Goal: Task Accomplishment & Management: Complete application form

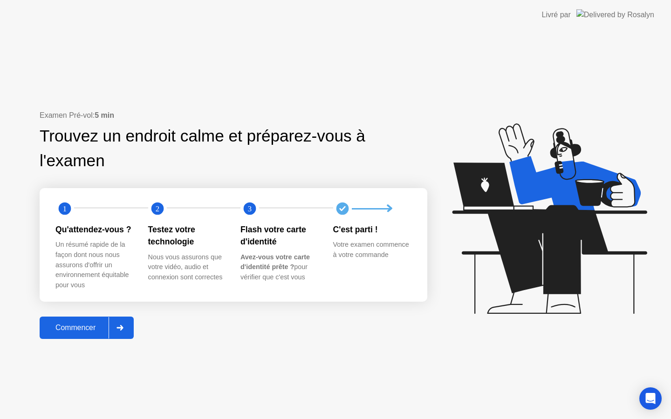
click at [115, 333] on div at bounding box center [120, 327] width 22 height 21
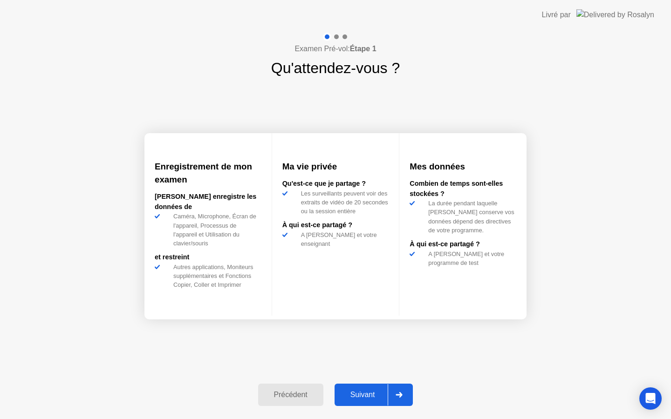
click at [359, 391] on div "Suivant" at bounding box center [362, 395] width 51 height 8
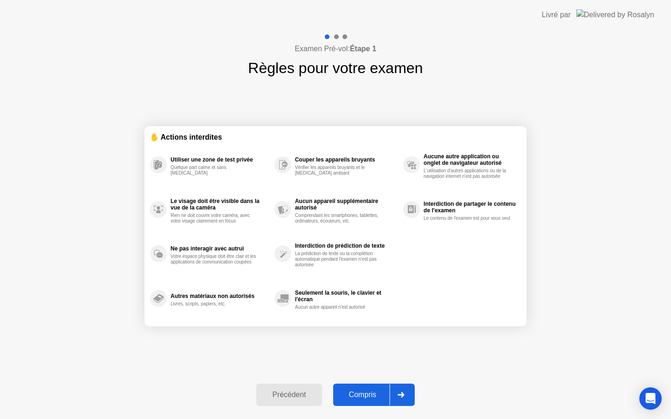
click at [359, 391] on div "Compris" at bounding box center [363, 395] width 54 height 8
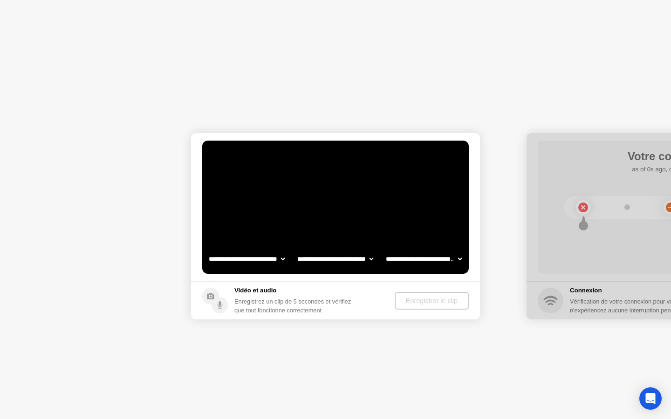
select select "**********"
select select "*******"
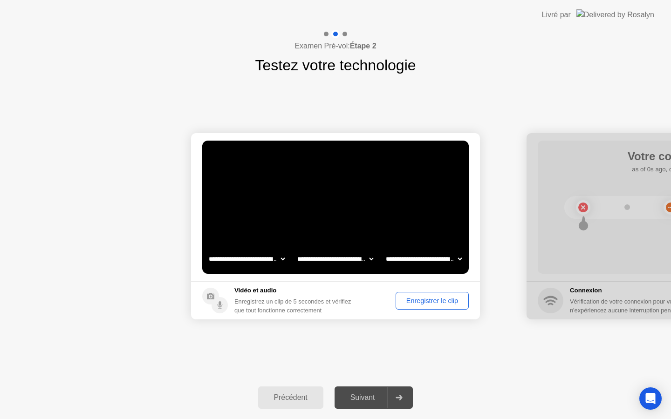
click at [416, 306] on button "Enregistrer le clip" at bounding box center [431, 301] width 73 height 18
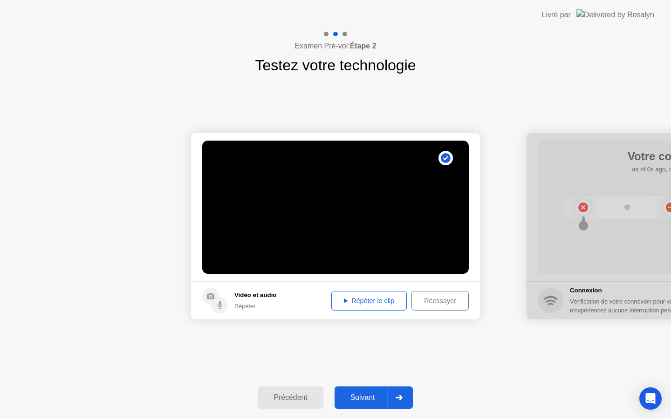
click at [363, 399] on div "Suivant" at bounding box center [362, 398] width 51 height 8
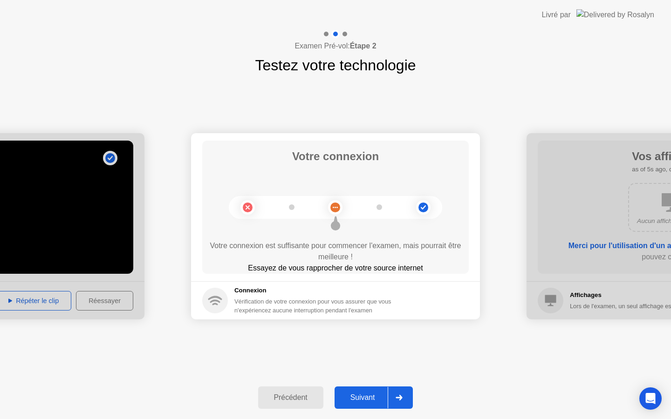
click at [363, 399] on div "Suivant" at bounding box center [362, 398] width 51 height 8
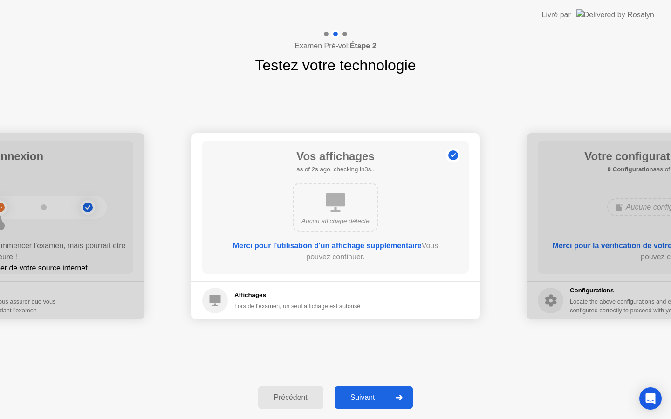
click at [363, 399] on div "Suivant" at bounding box center [362, 398] width 51 height 8
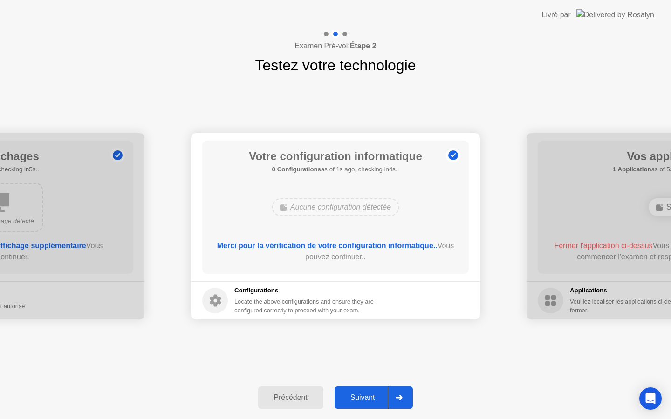
click at [363, 399] on div "Suivant" at bounding box center [362, 398] width 51 height 8
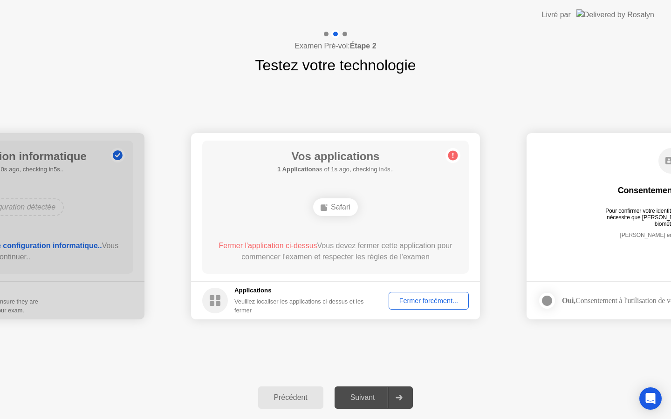
click at [423, 300] on div "Fermer forcément..." at bounding box center [429, 300] width 74 height 7
click at [404, 392] on div at bounding box center [399, 397] width 22 height 21
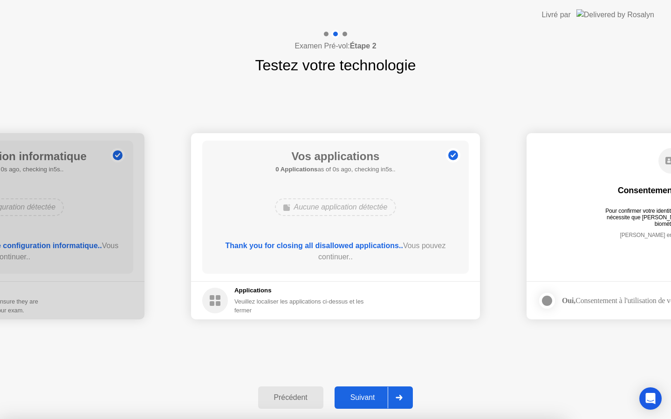
click at [370, 400] on div "Suivant" at bounding box center [362, 398] width 51 height 8
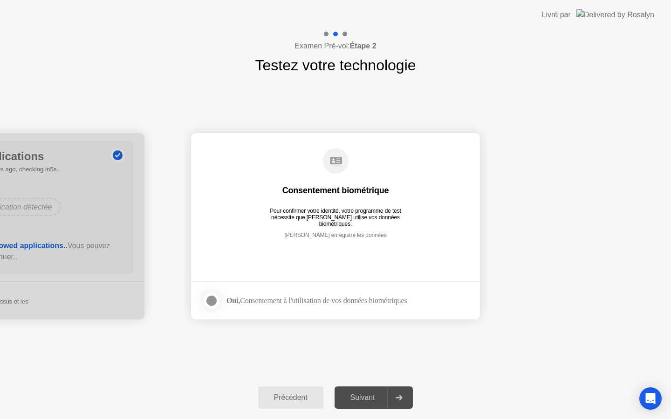
click at [208, 306] on div at bounding box center [211, 300] width 11 height 11
click at [369, 394] on div "Suivant" at bounding box center [362, 398] width 51 height 8
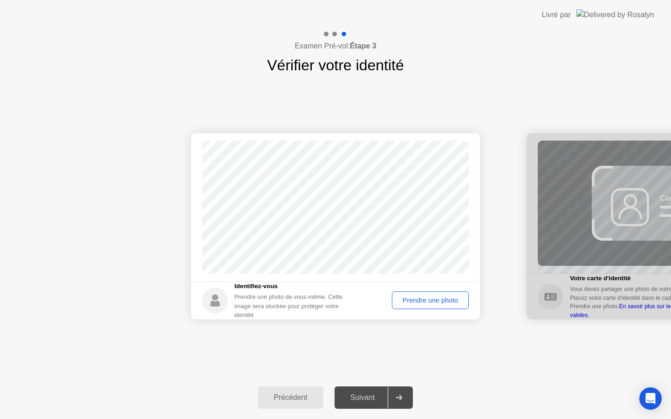
click at [426, 304] on div "Prendre une photo" at bounding box center [430, 300] width 70 height 7
click at [373, 396] on div "Suivant" at bounding box center [362, 398] width 51 height 8
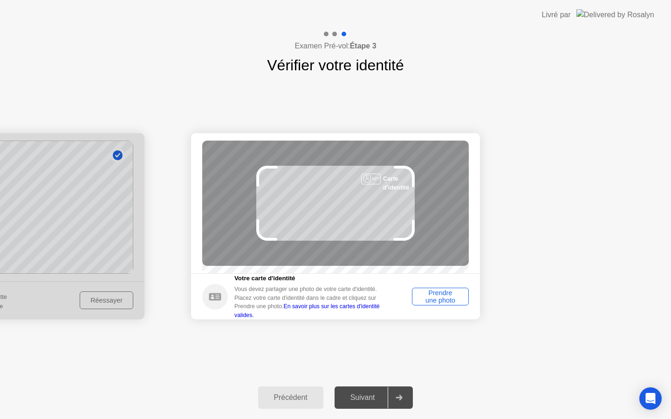
click at [425, 303] on div "Prendre une photo" at bounding box center [440, 296] width 50 height 15
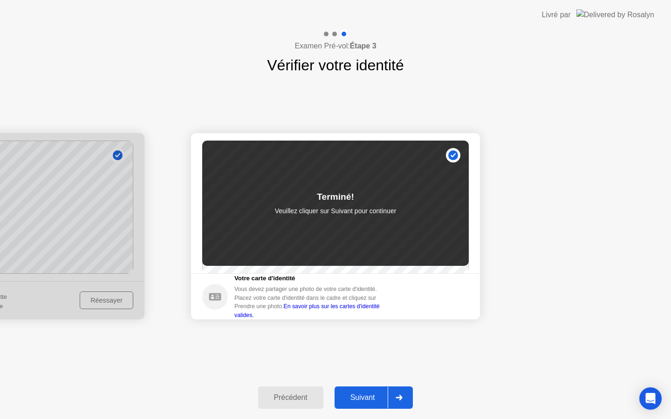
click at [361, 394] on div "Suivant" at bounding box center [362, 398] width 51 height 8
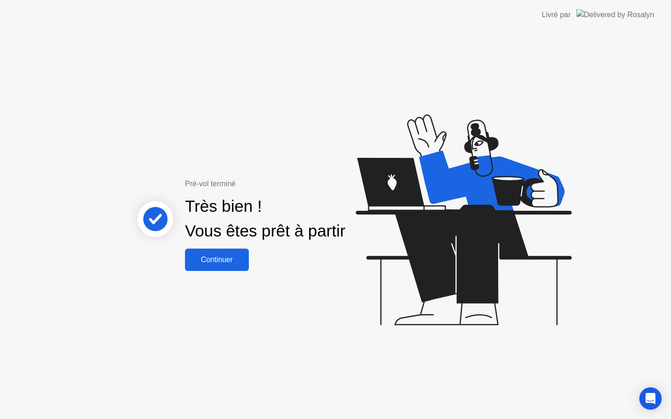
click at [224, 264] on div "Continuer" at bounding box center [217, 260] width 58 height 8
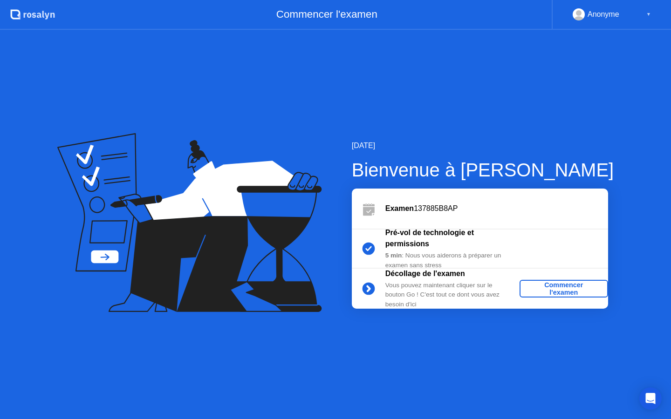
click at [574, 290] on div "Commencer l'examen" at bounding box center [563, 288] width 81 height 15
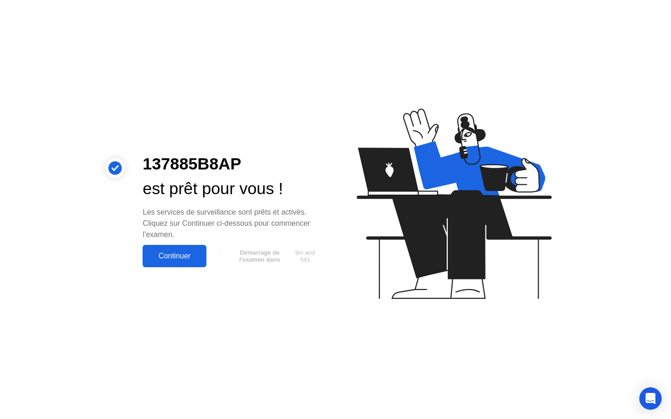
click at [193, 253] on div "Continuer" at bounding box center [174, 256] width 58 height 8
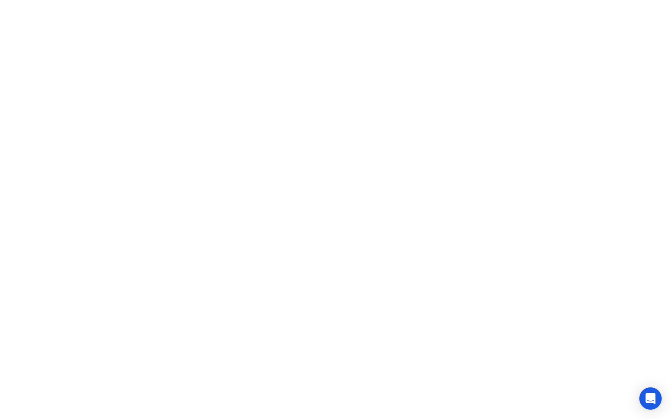
click div "Continuer"
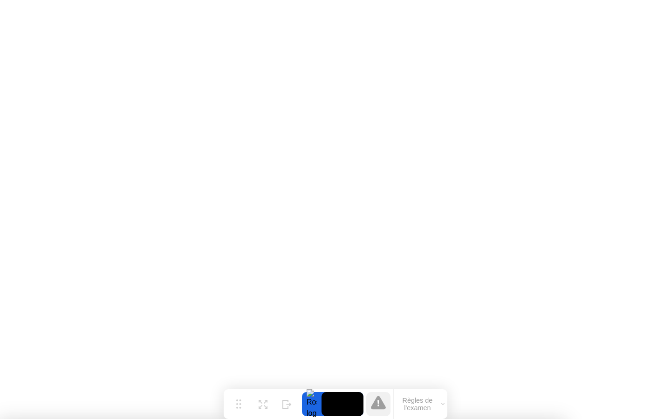
click at [350, 403] on video at bounding box center [342, 404] width 42 height 24
click at [349, 403] on video at bounding box center [342, 404] width 42 height 24
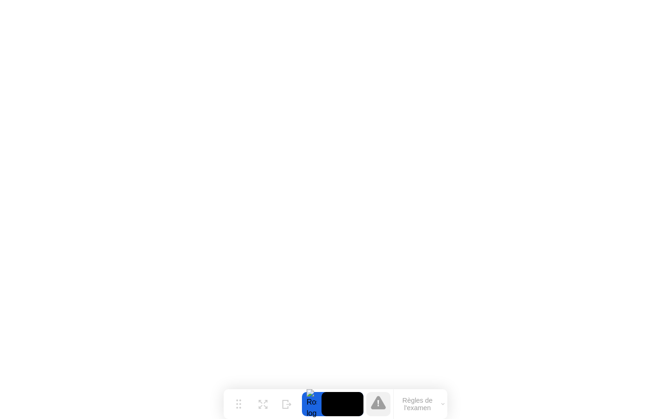
click at [316, 409] on div at bounding box center [312, 404] width 20 height 24
click at [272, 404] on button "Développer" at bounding box center [263, 404] width 24 height 24
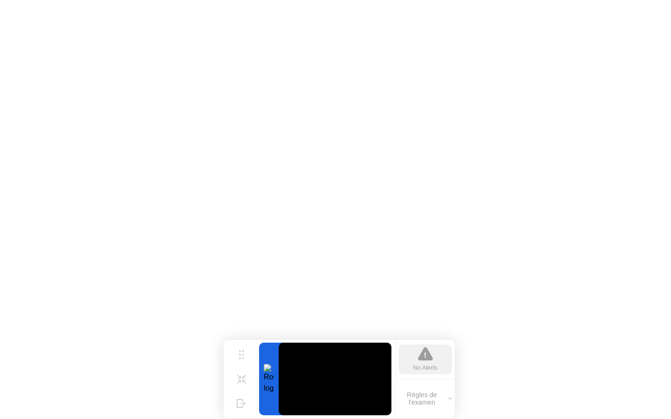
click at [272, 386] on div at bounding box center [269, 379] width 20 height 73
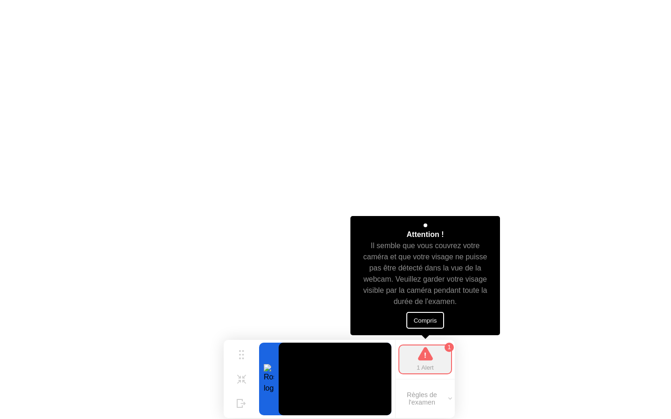
click at [425, 361] on icon at bounding box center [425, 354] width 15 height 15
click at [426, 318] on button "Compris" at bounding box center [425, 320] width 38 height 17
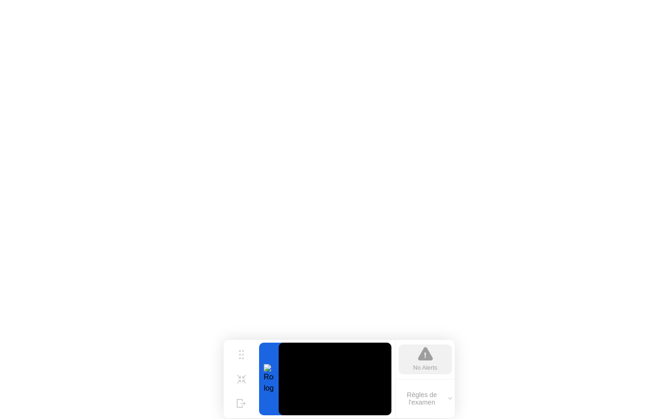
click at [266, 371] on div at bounding box center [269, 379] width 20 height 73
drag, startPoint x: 276, startPoint y: 368, endPoint x: 382, endPoint y: 368, distance: 105.7
click at [291, 368] on div at bounding box center [325, 379] width 132 height 73
click at [417, 365] on div "No Alerts" at bounding box center [425, 367] width 24 height 9
click at [423, 365] on div "No Alerts" at bounding box center [425, 367] width 24 height 9
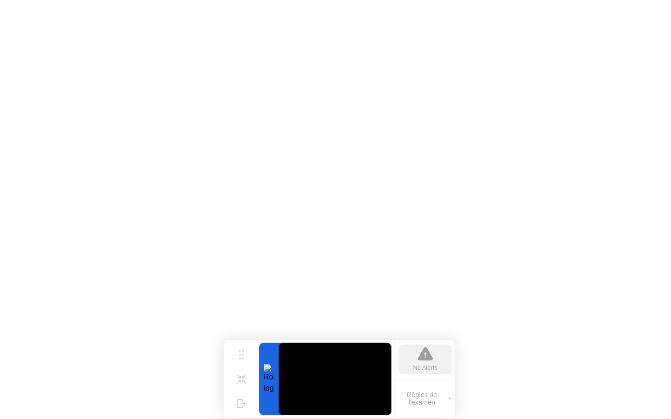
click at [423, 365] on div "No Alerts" at bounding box center [425, 367] width 24 height 9
click at [421, 365] on div "No Alerts" at bounding box center [425, 367] width 24 height 9
click at [420, 365] on div "No Alerts" at bounding box center [425, 367] width 24 height 9
click at [355, 393] on video at bounding box center [335, 379] width 113 height 73
click at [271, 389] on div at bounding box center [269, 379] width 20 height 73
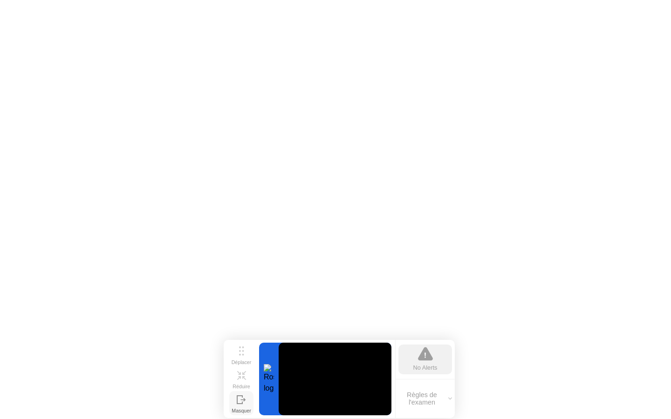
click at [237, 408] on div "Masquer" at bounding box center [241, 411] width 19 height 6
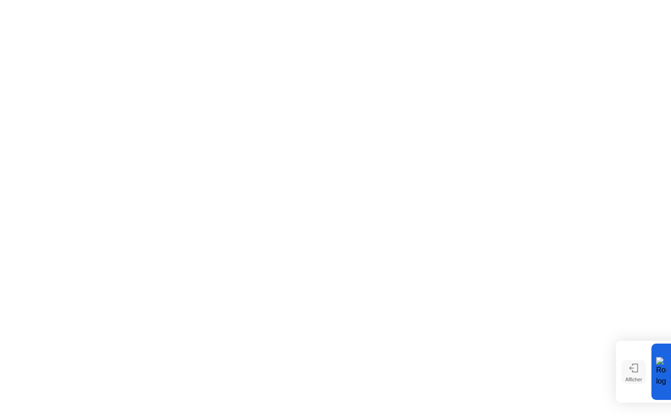
click at [638, 382] on div "Afficher" at bounding box center [633, 380] width 17 height 6
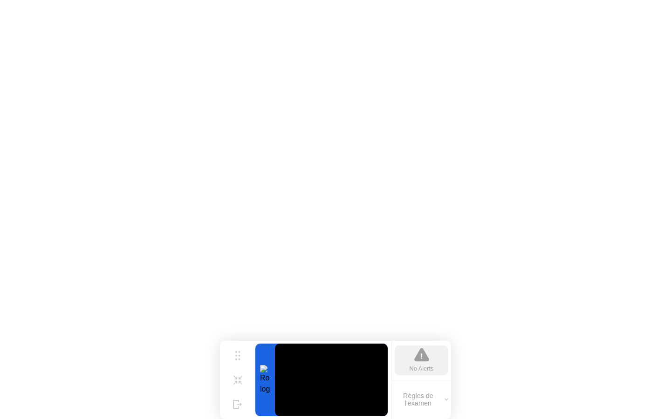
click at [432, 402] on button "Règles de l'examen" at bounding box center [421, 400] width 59 height 16
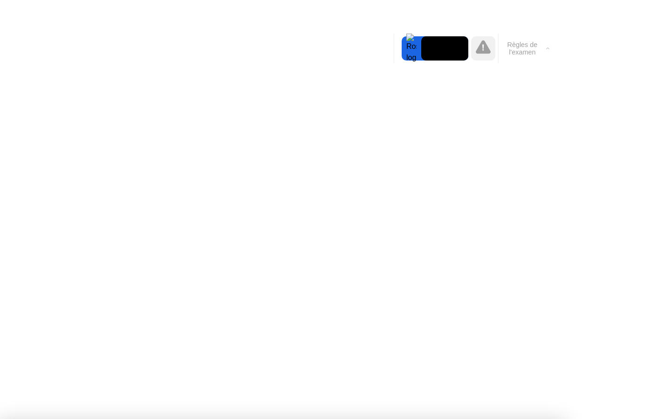
drag, startPoint x: 450, startPoint y: 52, endPoint x: 544, endPoint y: 54, distance: 93.2
click at [544, 54] on div "Déplacer Développer Masquer Règles de l'examen" at bounding box center [473, 49] width 158 height 30
click at [436, 39] on video at bounding box center [444, 48] width 47 height 24
click at [396, 50] on div "Déplacer Développer Masquer Règles de l'examen" at bounding box center [473, 49] width 158 height 30
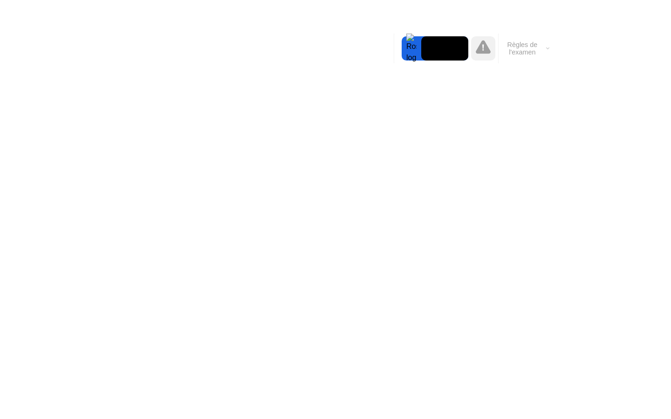
click at [421, 49] on div at bounding box center [412, 48] width 20 height 24
click at [420, 49] on div at bounding box center [412, 48] width 20 height 24
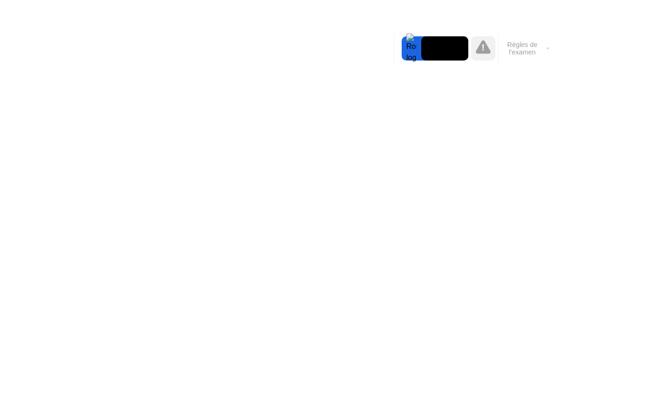
click at [420, 49] on div at bounding box center [412, 48] width 20 height 24
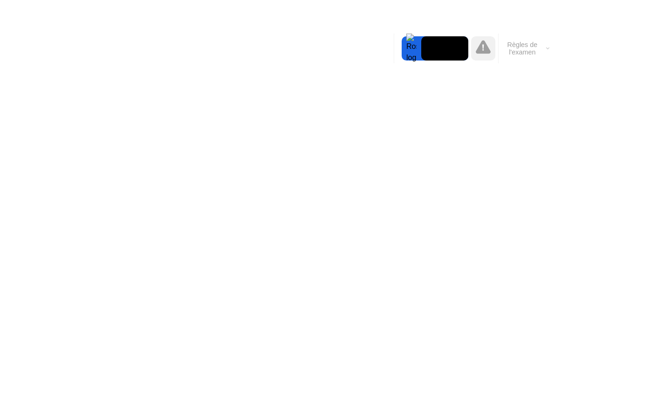
click at [420, 49] on div at bounding box center [412, 48] width 20 height 24
